Goal: Navigation & Orientation: Find specific page/section

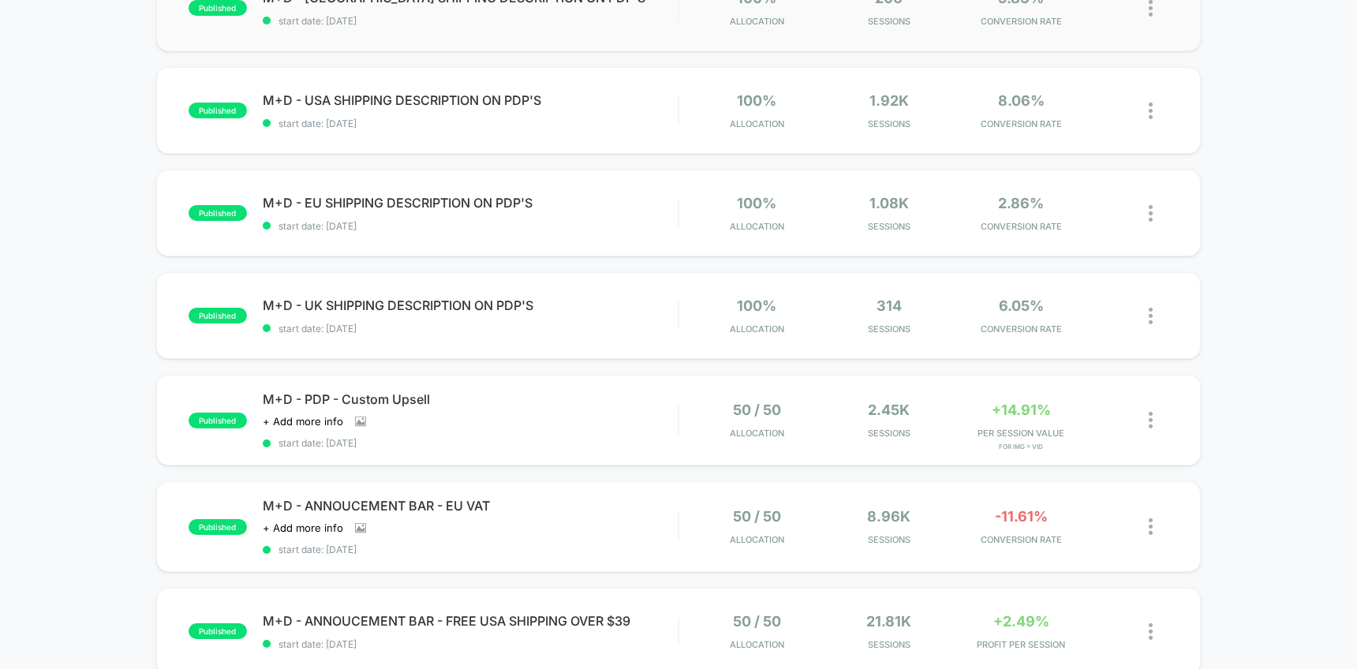
scroll to position [323, 0]
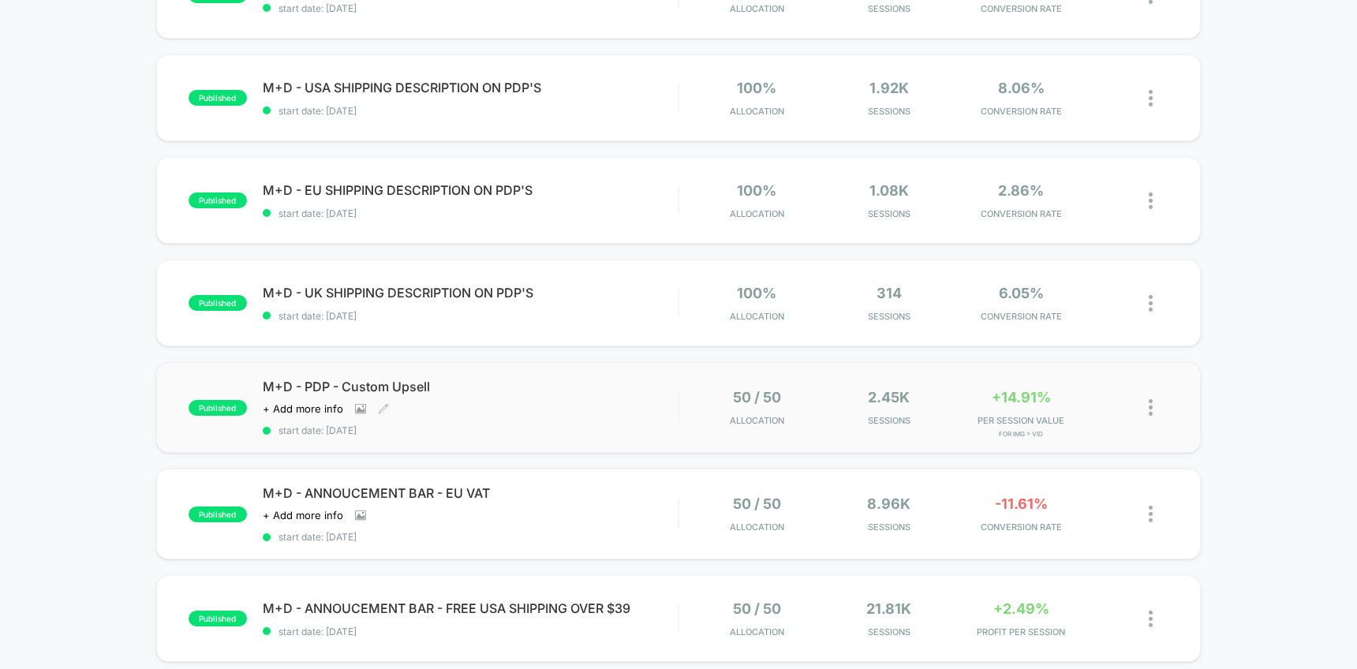
click at [636, 405] on div "M+D - PDP - Custom Upsell Click to view images Click to edit experience details…" at bounding box center [470, 408] width 415 height 58
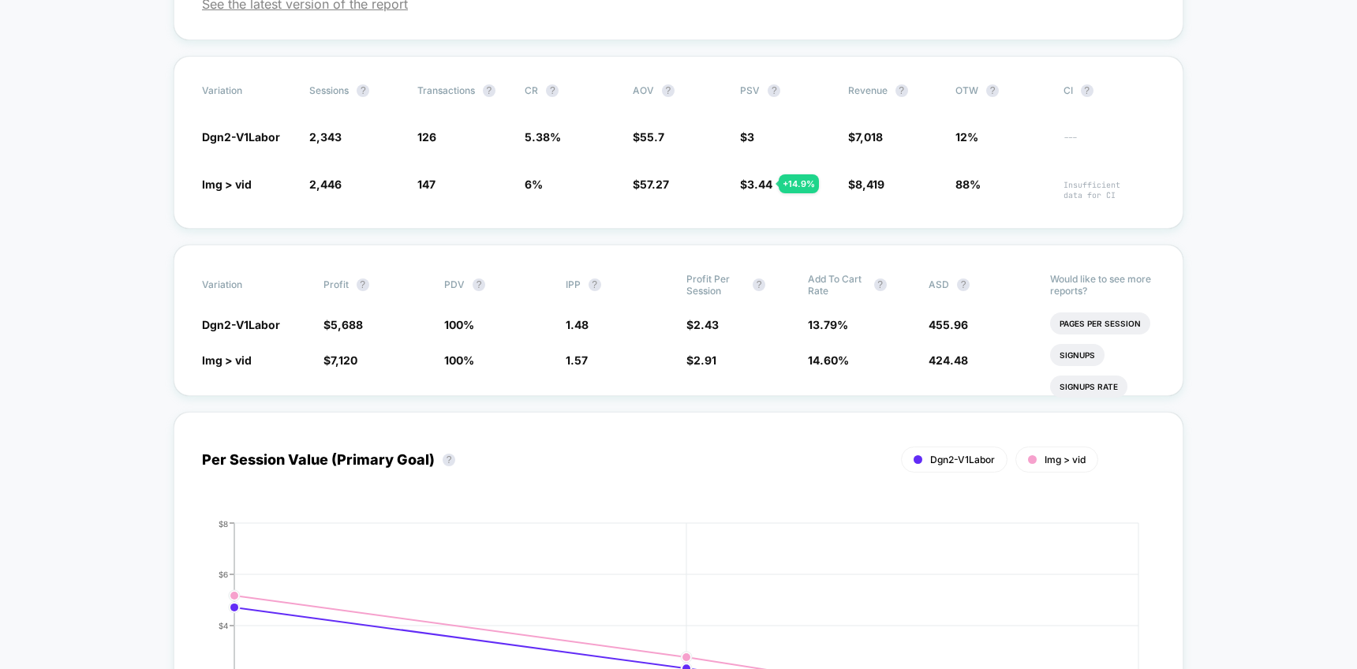
scroll to position [690, 0]
